Goal: Task Accomplishment & Management: Manage account settings

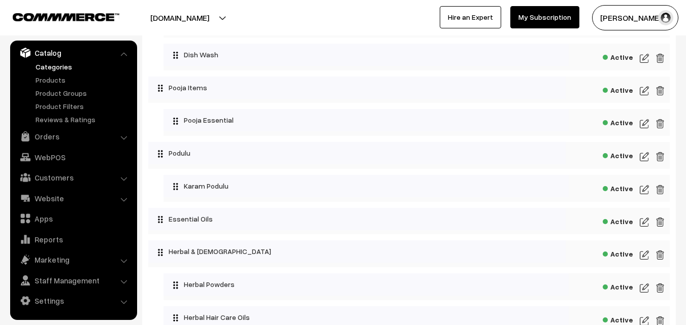
scroll to position [1653, 0]
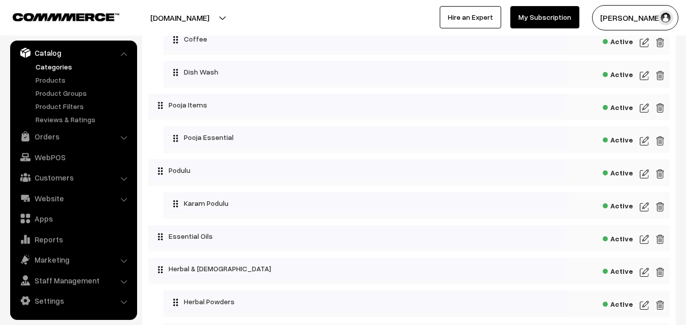
click at [642, 143] on img at bounding box center [644, 141] width 9 height 12
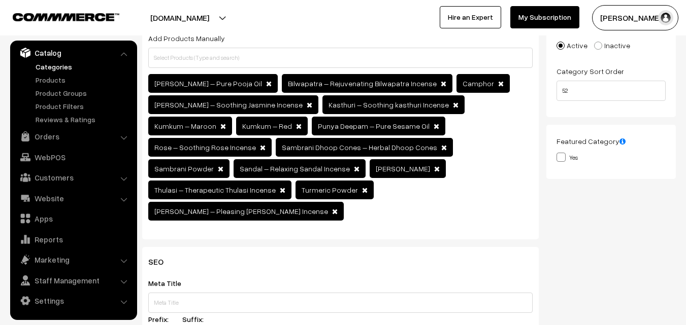
scroll to position [254, 0]
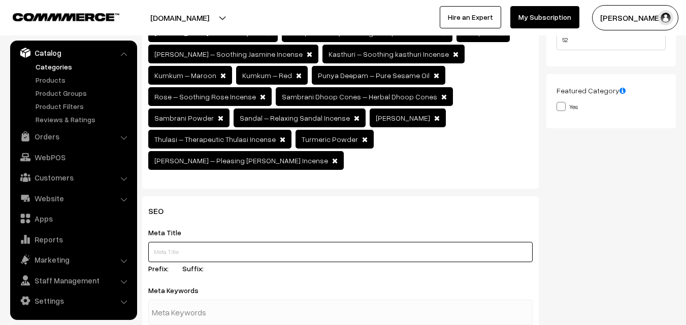
click at [189, 242] on input "text" at bounding box center [340, 252] width 384 height 20
paste input "gowdurbar"
click at [165, 242] on input "Buy gowdurbar" at bounding box center [340, 252] width 384 height 20
click at [225, 242] on input "Buy Gowdurbar" at bounding box center [340, 252] width 384 height 20
drag, startPoint x: 154, startPoint y: 230, endPoint x: 238, endPoint y: 230, distance: 83.8
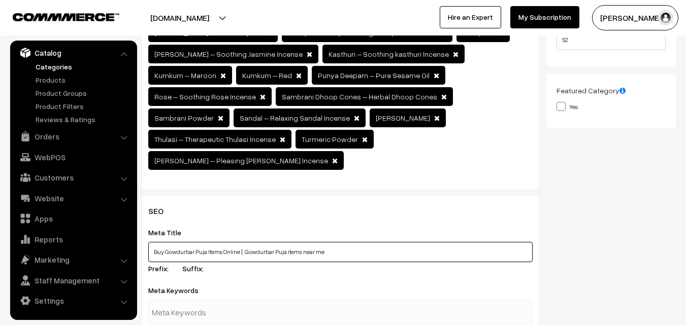
click at [238, 242] on input "Buy Gowdurbar Puja Items Online | Gowdurbar Puja items near me" at bounding box center [340, 252] width 384 height 20
type input "Buy Gowdurbar Puja Items Online | Gowdurbar Puja items near me"
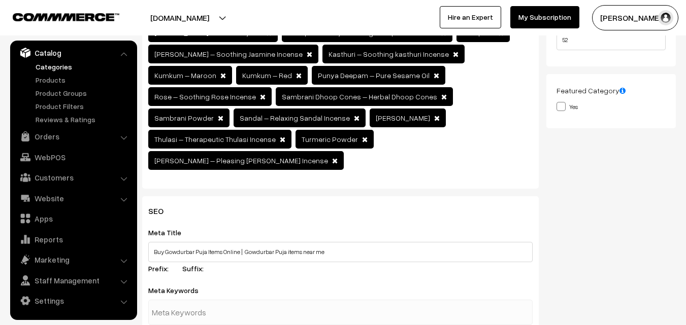
click at [196, 303] on input "text" at bounding box center [205, 313] width 106 height 20
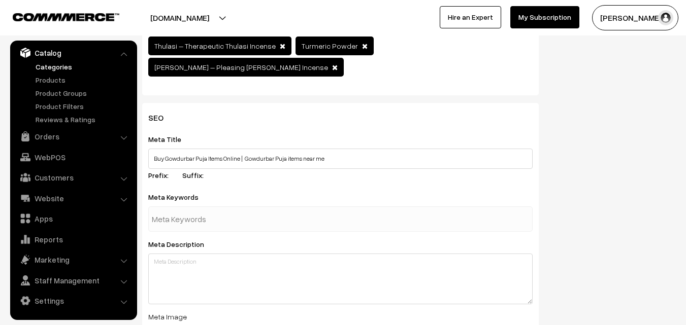
scroll to position [355, 0]
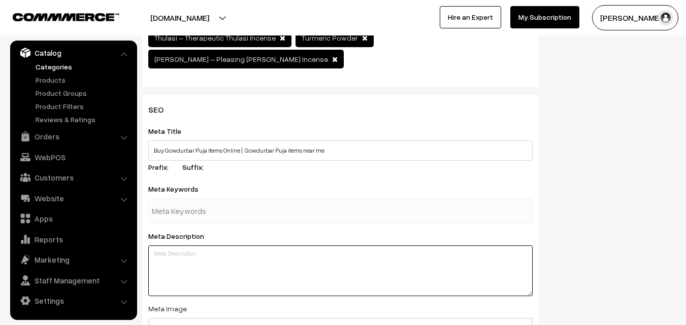
click at [165, 246] on textarea at bounding box center [340, 271] width 384 height 51
paste textarea "Buy Gowdurbar Puja Items Online"
drag, startPoint x: 242, startPoint y: 232, endPoint x: 251, endPoint y: 232, distance: 9.6
click at [251, 246] on textarea "Buy Gowdurbar Puja Items Online, Buy Gowdurbar Puja Items Online" at bounding box center [340, 271] width 384 height 51
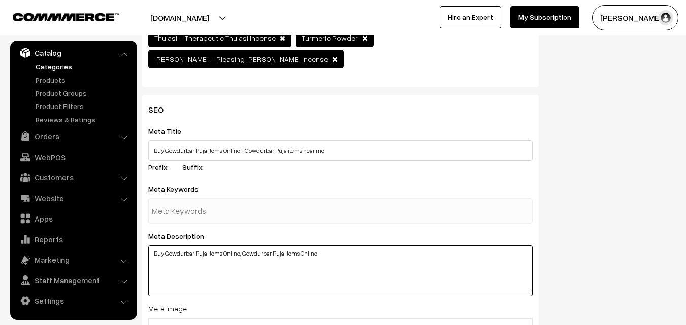
drag, startPoint x: 241, startPoint y: 231, endPoint x: 314, endPoint y: 235, distance: 72.7
click at [314, 246] on textarea "Buy Gowdurbar Puja Items Online, Gowdurbar Puja Items Online" at bounding box center [340, 271] width 384 height 51
click at [320, 246] on textarea "Buy Gowdurbar Puja Items Online, Gowdurbar Puja Items Online" at bounding box center [340, 271] width 384 height 51
paste textarea "Gowdurbar Puja Items Online"
drag, startPoint x: 356, startPoint y: 230, endPoint x: 398, endPoint y: 235, distance: 42.3
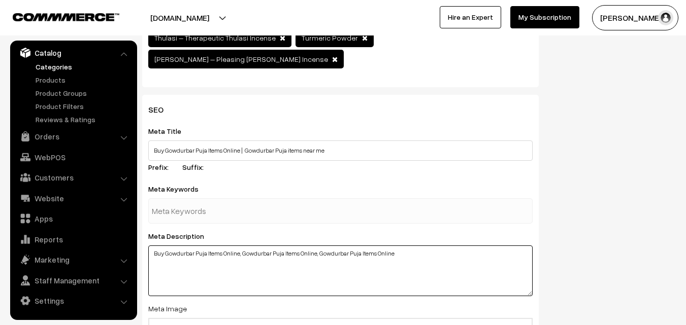
click at [398, 246] on textarea "Buy Gowdurbar Puja Items Online, Gowdurbar Puja Items Online, Gowdurbar Puja It…" at bounding box center [340, 271] width 384 height 51
type textarea "Buy Gowdurbar Puja Items Online, Gowdurbar Puja Items Online, Gowdurbar Puja Po…"
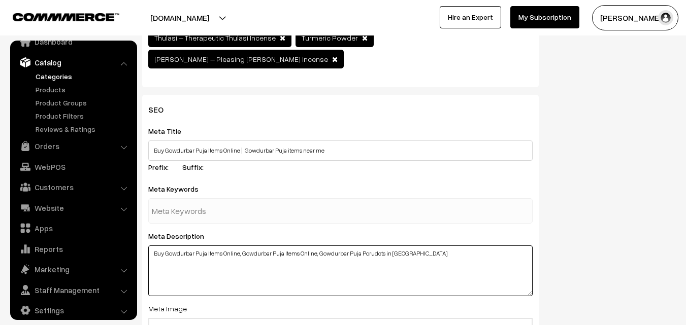
scroll to position [0, 0]
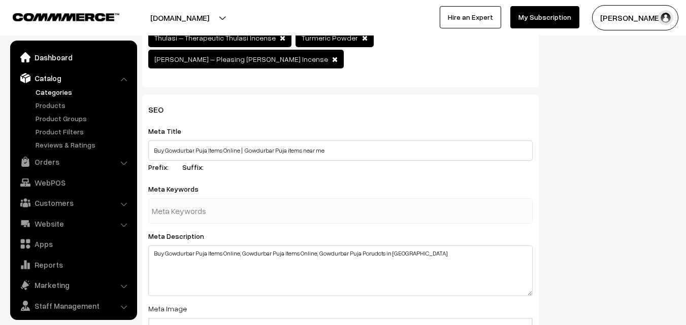
click at [45, 59] on link "Dashboard" at bounding box center [73, 57] width 121 height 18
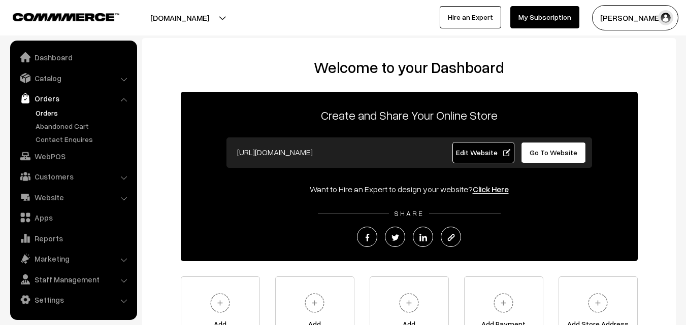
click at [46, 111] on link "Orders" at bounding box center [83, 113] width 101 height 11
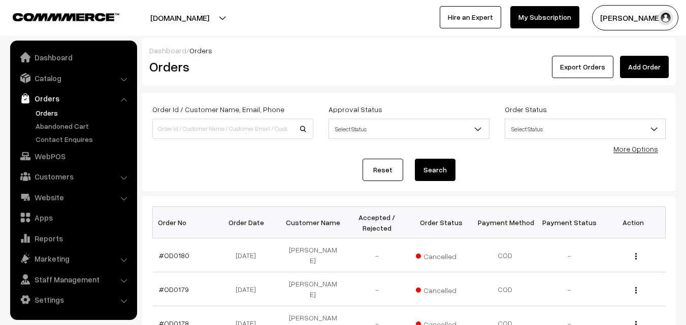
click at [612, 24] on button "Radha Krishna" at bounding box center [635, 17] width 86 height 25
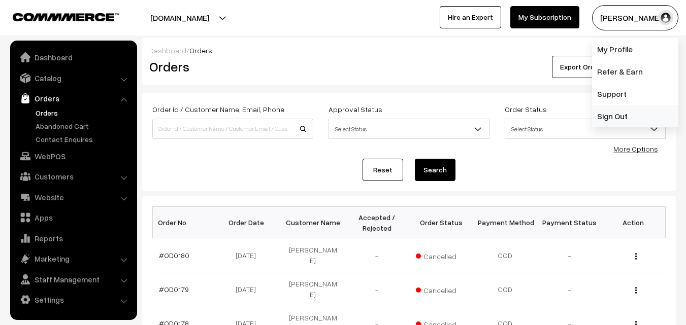
click at [623, 110] on link "Sign Out" at bounding box center [635, 116] width 86 height 22
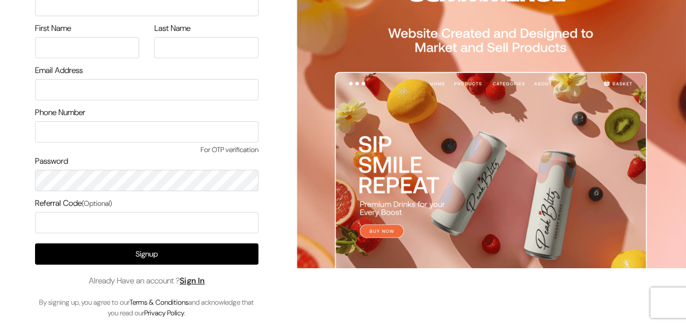
scroll to position [58, 0]
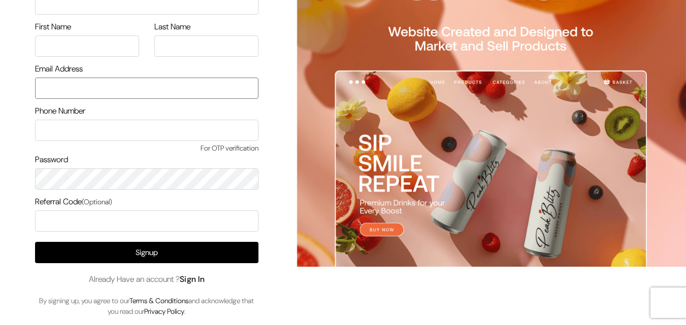
type input "[EMAIL_ADDRESS][DOMAIN_NAME]"
click at [201, 279] on link "Sign In" at bounding box center [192, 279] width 25 height 11
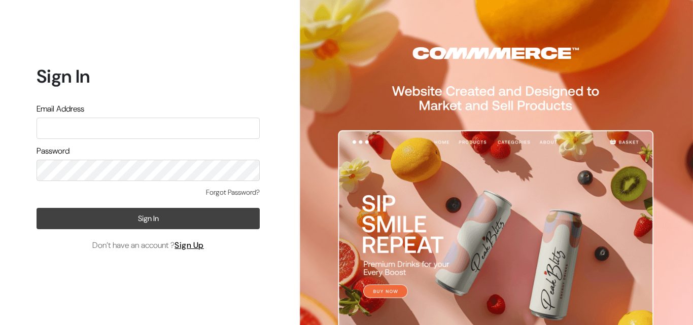
type input "uppadasarees999@gmail.com"
click at [141, 218] on button "Sign In" at bounding box center [148, 218] width 223 height 21
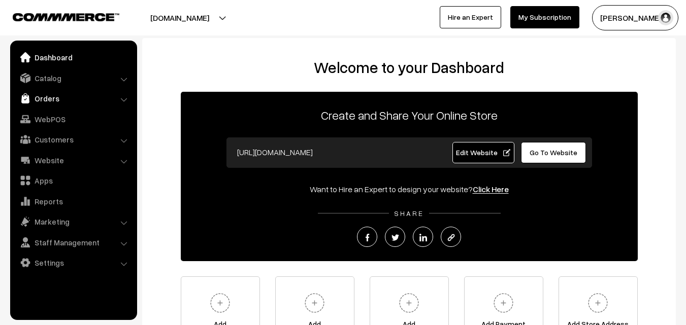
click at [46, 102] on link "Orders" at bounding box center [73, 98] width 121 height 18
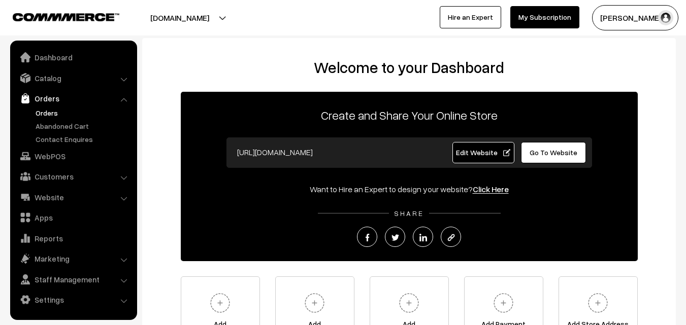
click at [48, 114] on link "Orders" at bounding box center [83, 113] width 101 height 11
